Goal: Task Accomplishment & Management: Complete application form

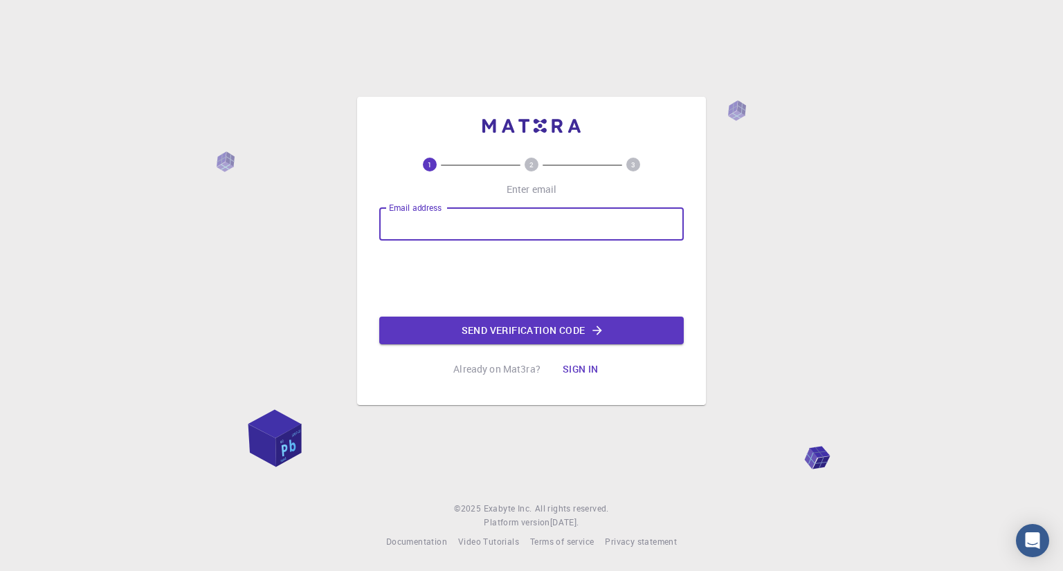
click at [479, 236] on input "Email address" at bounding box center [531, 224] width 304 height 33
click at [679, 272] on div "Email address Email address Send verification code" at bounding box center [531, 276] width 304 height 137
click at [432, 228] on input "Email address" at bounding box center [531, 224] width 304 height 33
type input "[EMAIL_ADDRESS][DOMAIN_NAME]"
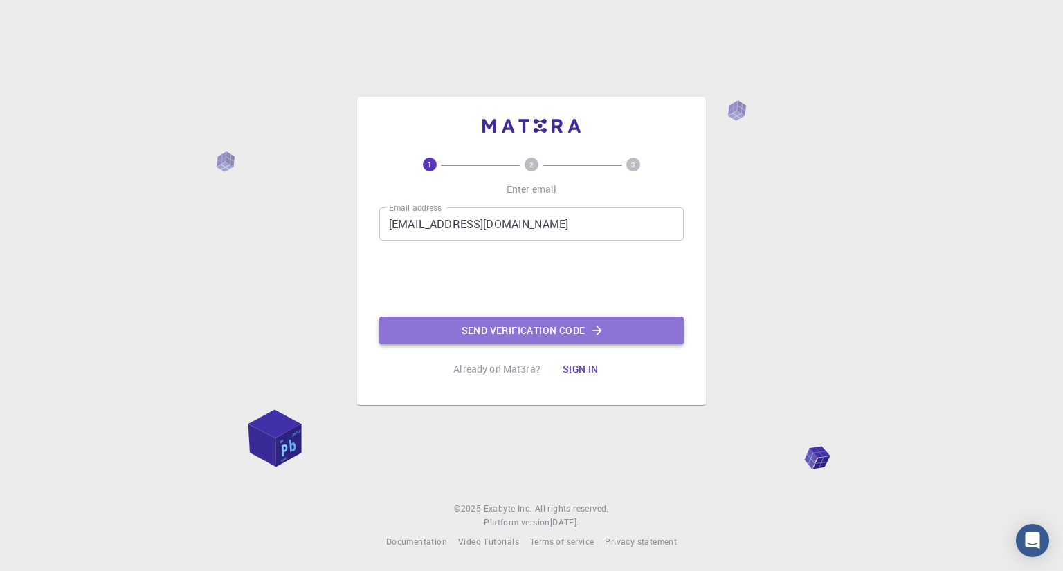
click at [501, 327] on button "Send verification code" at bounding box center [531, 331] width 304 height 28
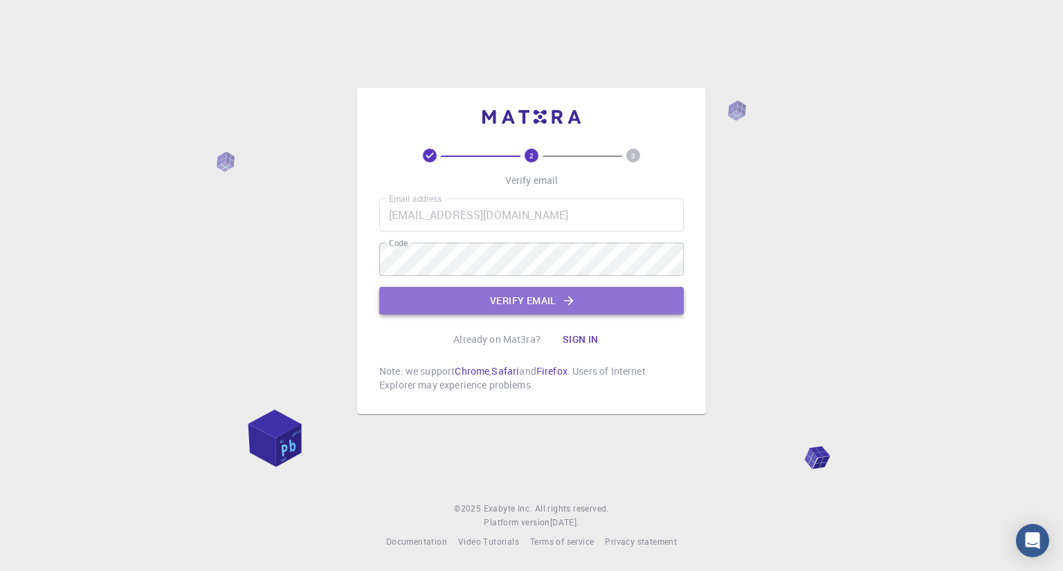
click at [542, 300] on button "Verify email" at bounding box center [531, 301] width 304 height 28
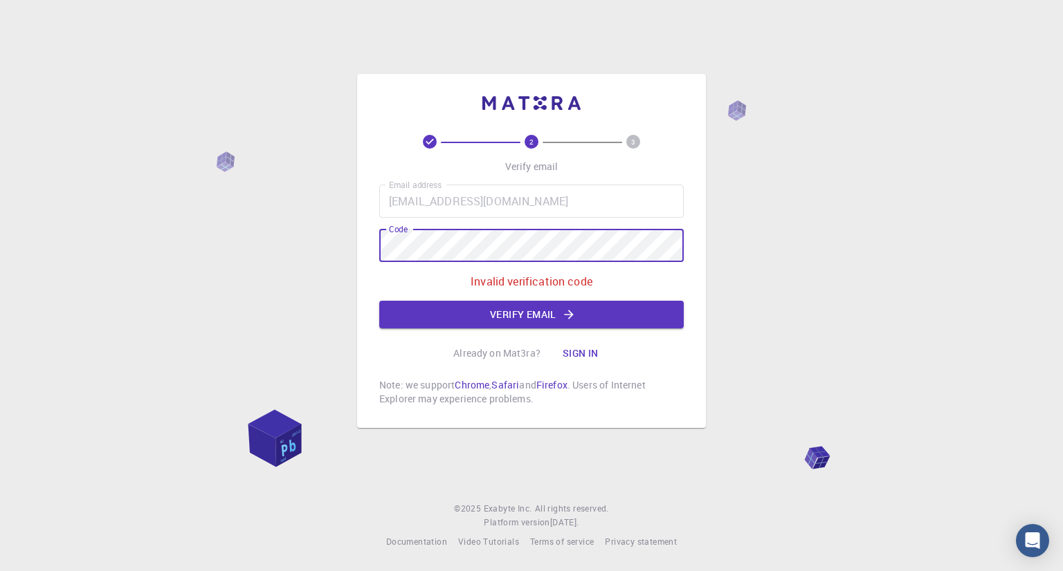
click at [337, 249] on div "2 3 Verify email Email address [EMAIL_ADDRESS][DOMAIN_NAME] Email address Code …" at bounding box center [531, 285] width 1063 height 571
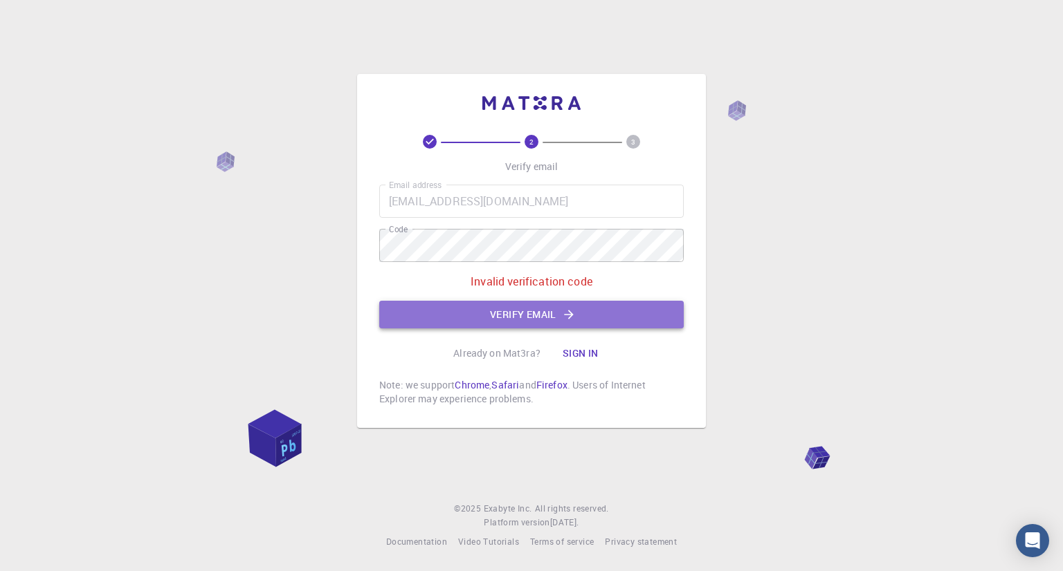
click at [526, 315] on button "Verify email" at bounding box center [531, 315] width 304 height 28
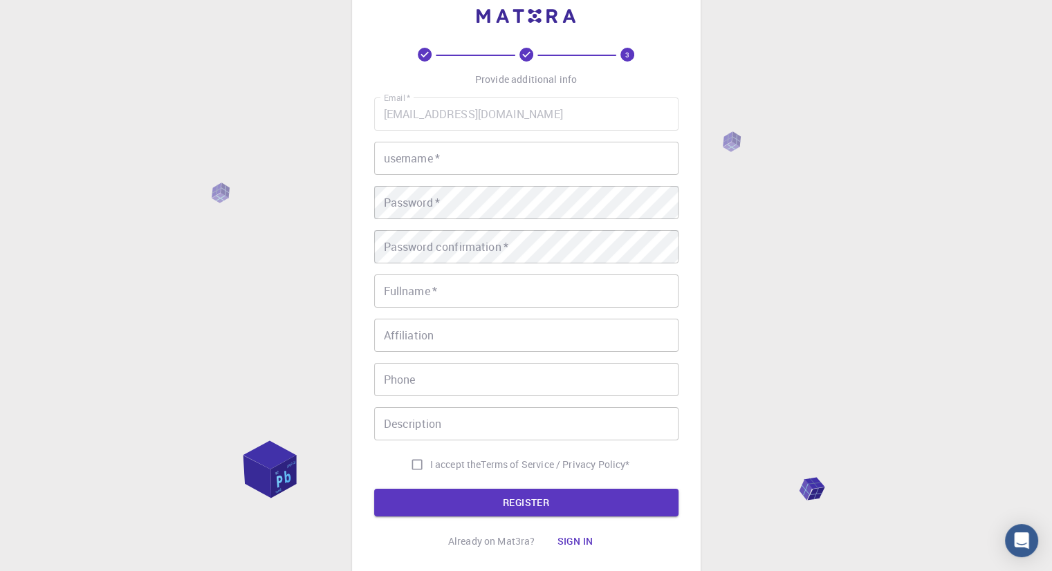
scroll to position [25, 0]
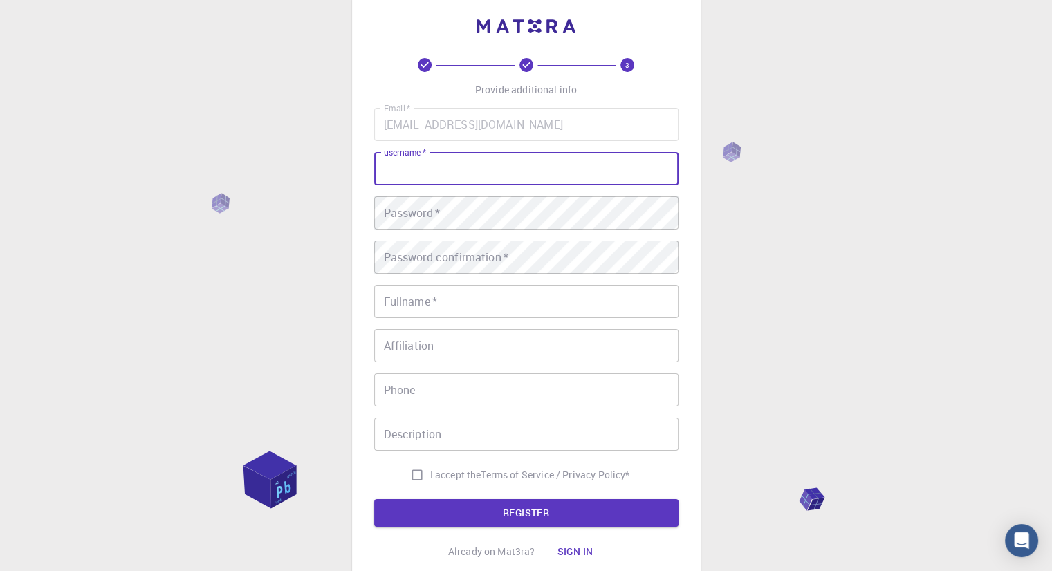
click at [452, 170] on input "username   *" at bounding box center [526, 168] width 304 height 33
type input "ali"
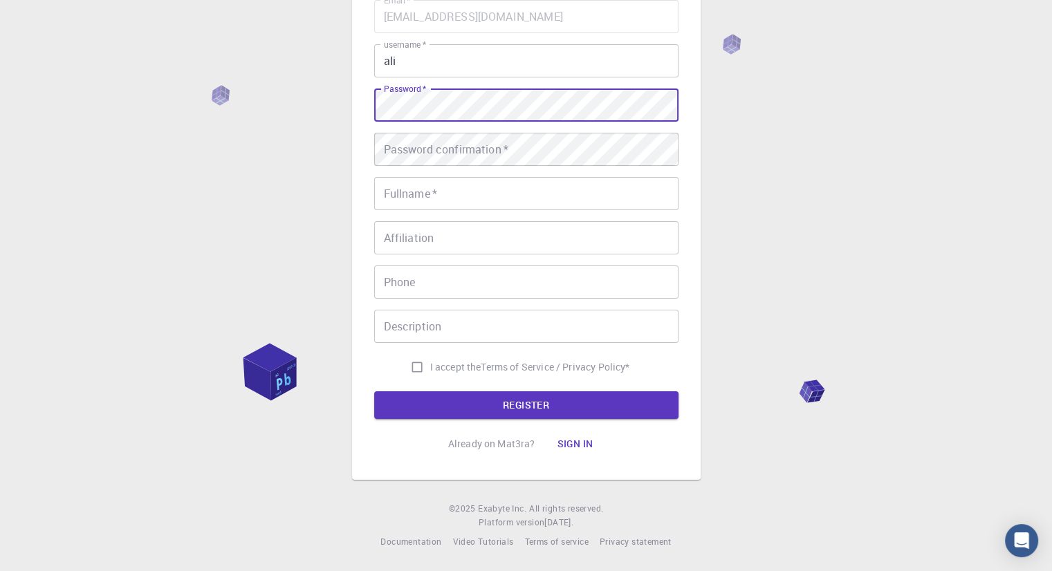
scroll to position [0, 0]
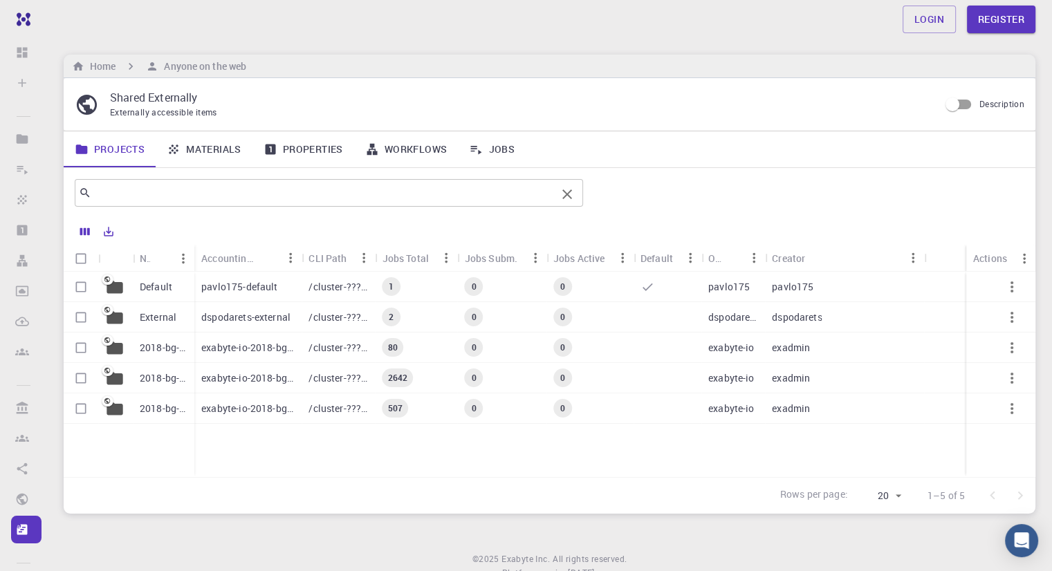
click at [516, 203] on div "​" at bounding box center [329, 193] width 509 height 28
